Goal: Check status

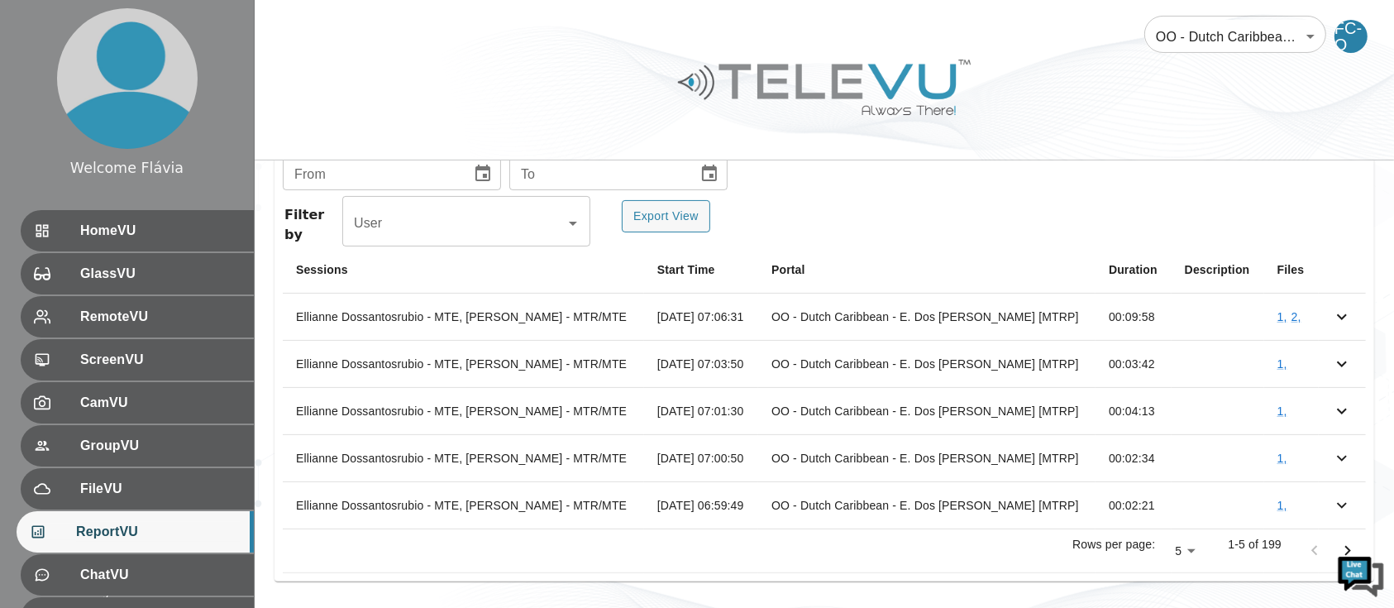
scroll to position [351, 0]
click at [1198, 560] on body "Welcome Flávia HomeVU GlassVU RemoteVU ScreenVU CamVU GroupVU FileVU ReportVU C…" at bounding box center [697, 129] width 1394 height 960
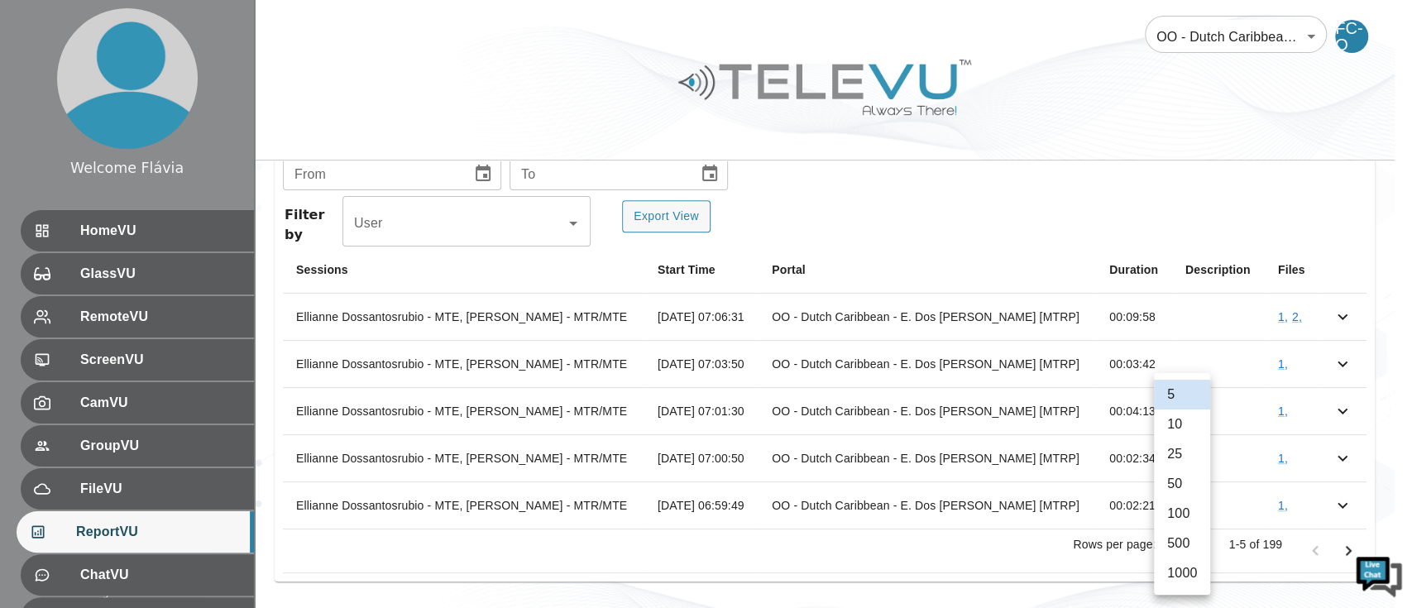
click at [1197, 562] on li "1000" at bounding box center [1182, 573] width 56 height 30
type input "1000"
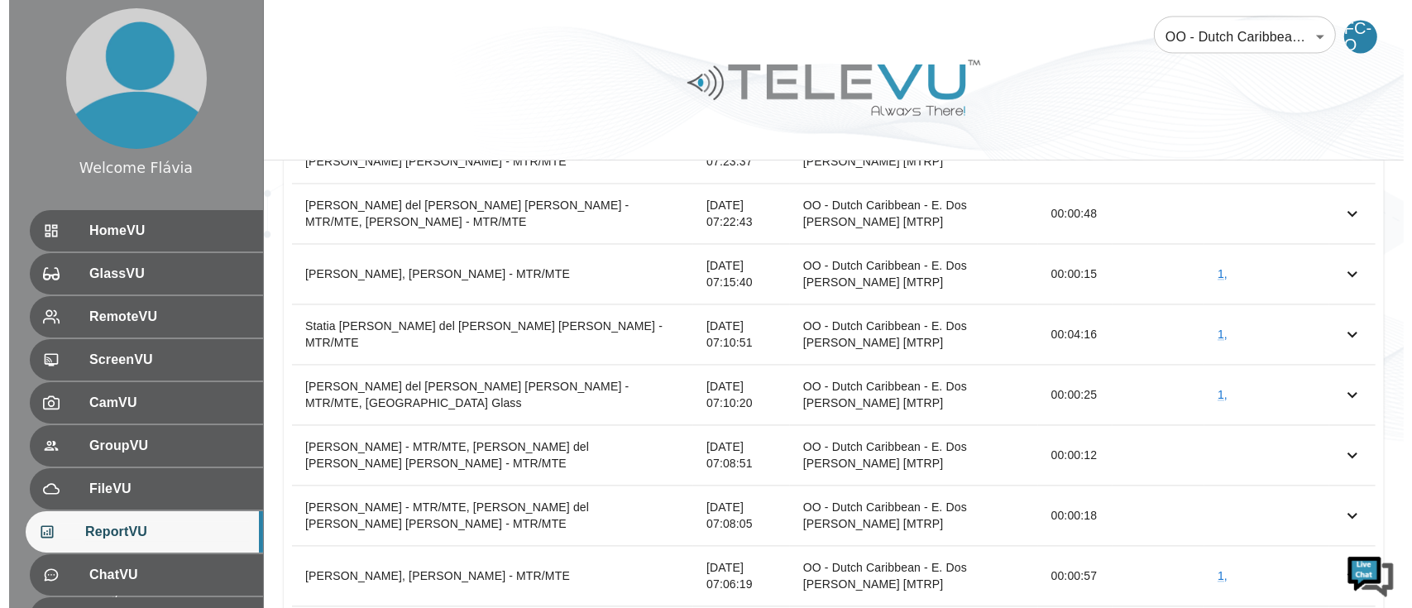
scroll to position [2307, 0]
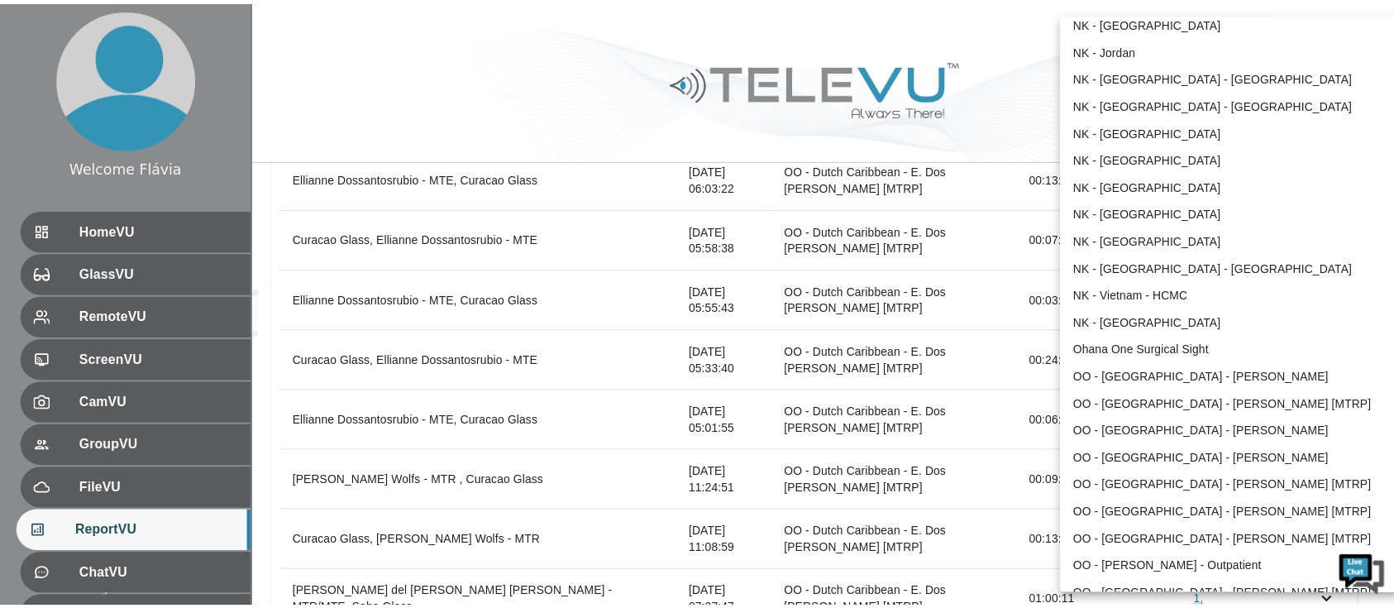
scroll to position [332, 0]
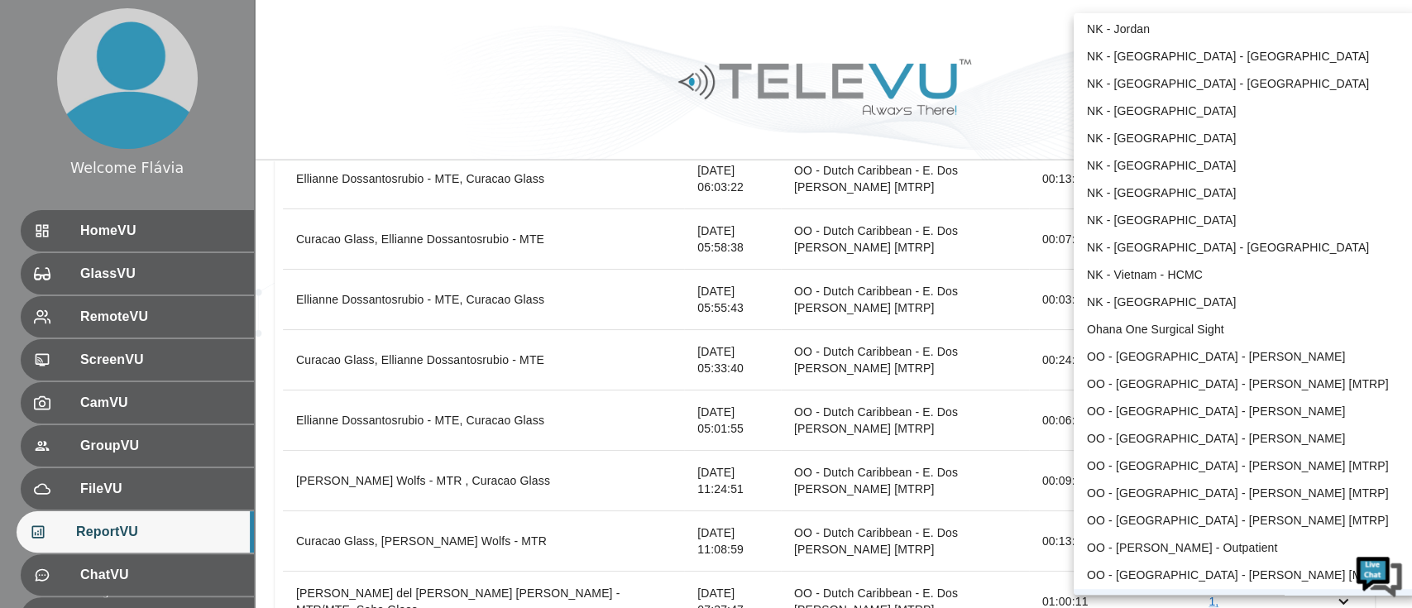
click at [1187, 338] on li "Ohana One Surgical Sight" at bounding box center [1244, 329] width 343 height 27
type input "5"
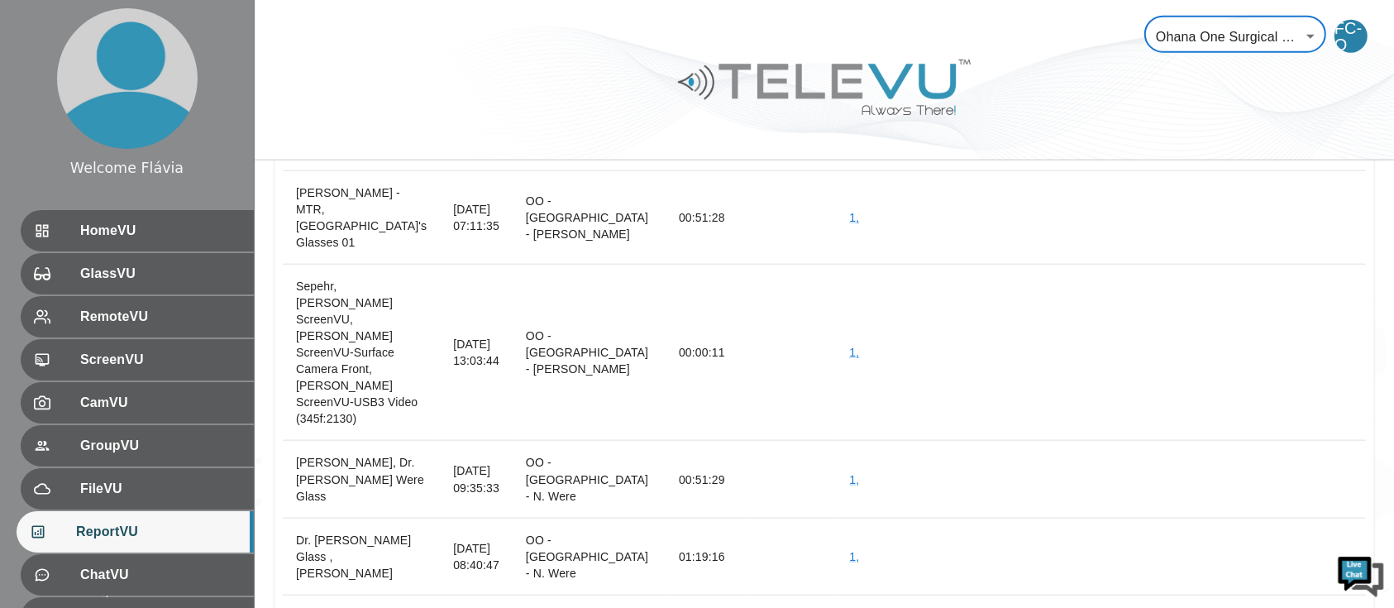
scroll to position [8544, 0]
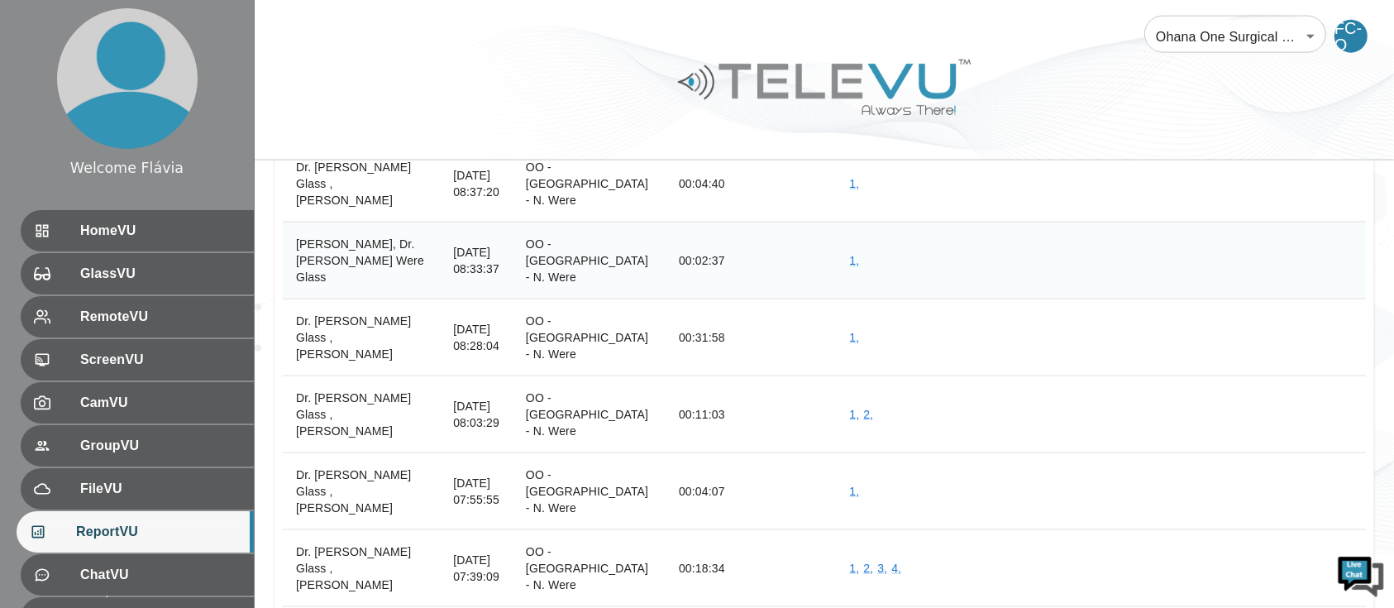
click at [1216, 299] on td "1 ," at bounding box center [1170, 260] width 668 height 77
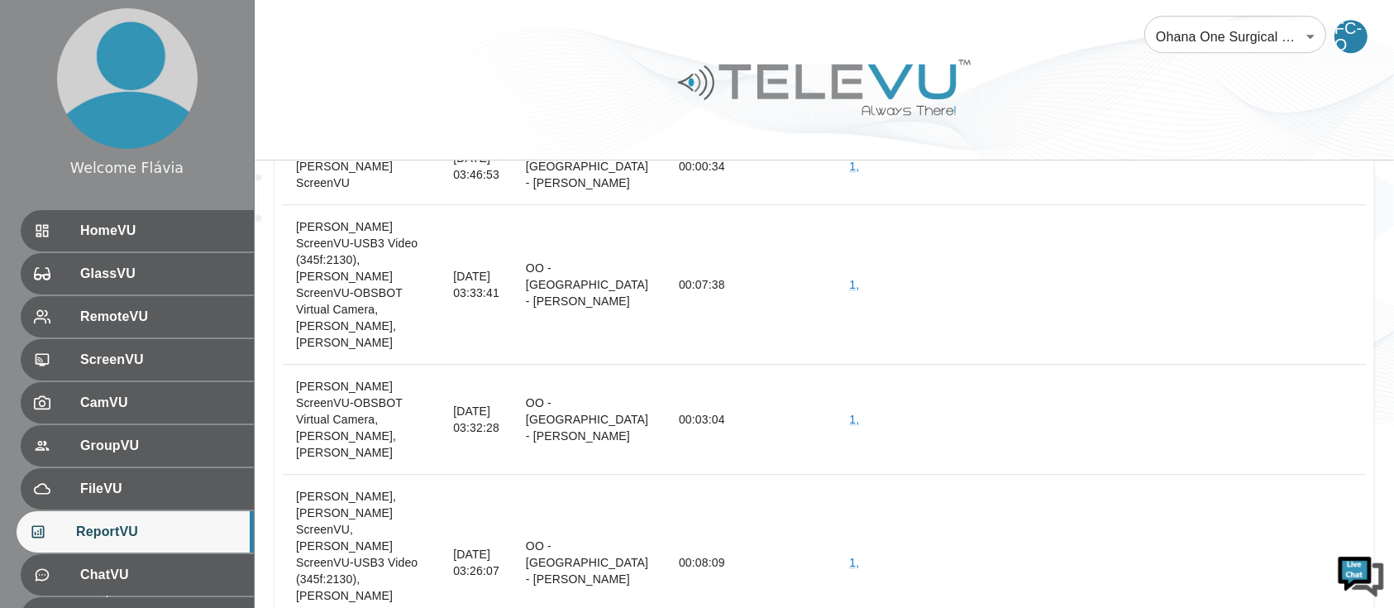
scroll to position [36467, 0]
